Goal: Task Accomplishment & Management: Use online tool/utility

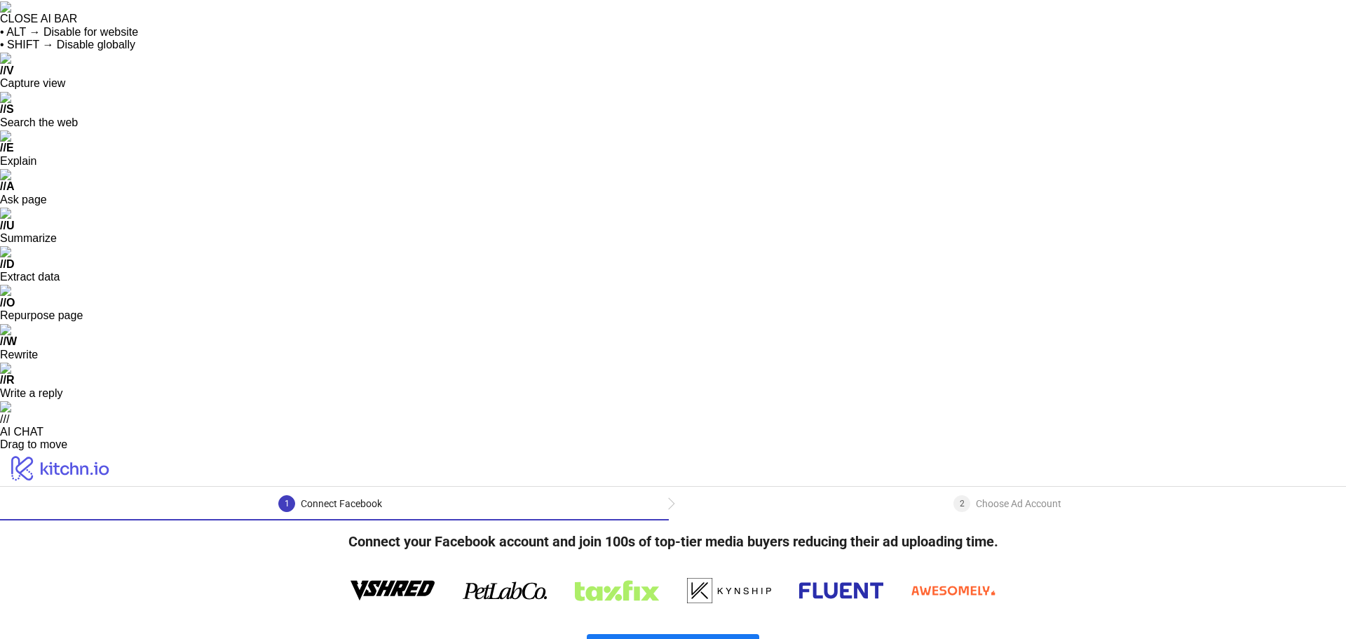
drag, startPoint x: 948, startPoint y: 369, endPoint x: 950, endPoint y: 339, distance: 30.9
drag, startPoint x: 407, startPoint y: 290, endPoint x: 401, endPoint y: 179, distance: 111.6
